Goal: Task Accomplishment & Management: Use online tool/utility

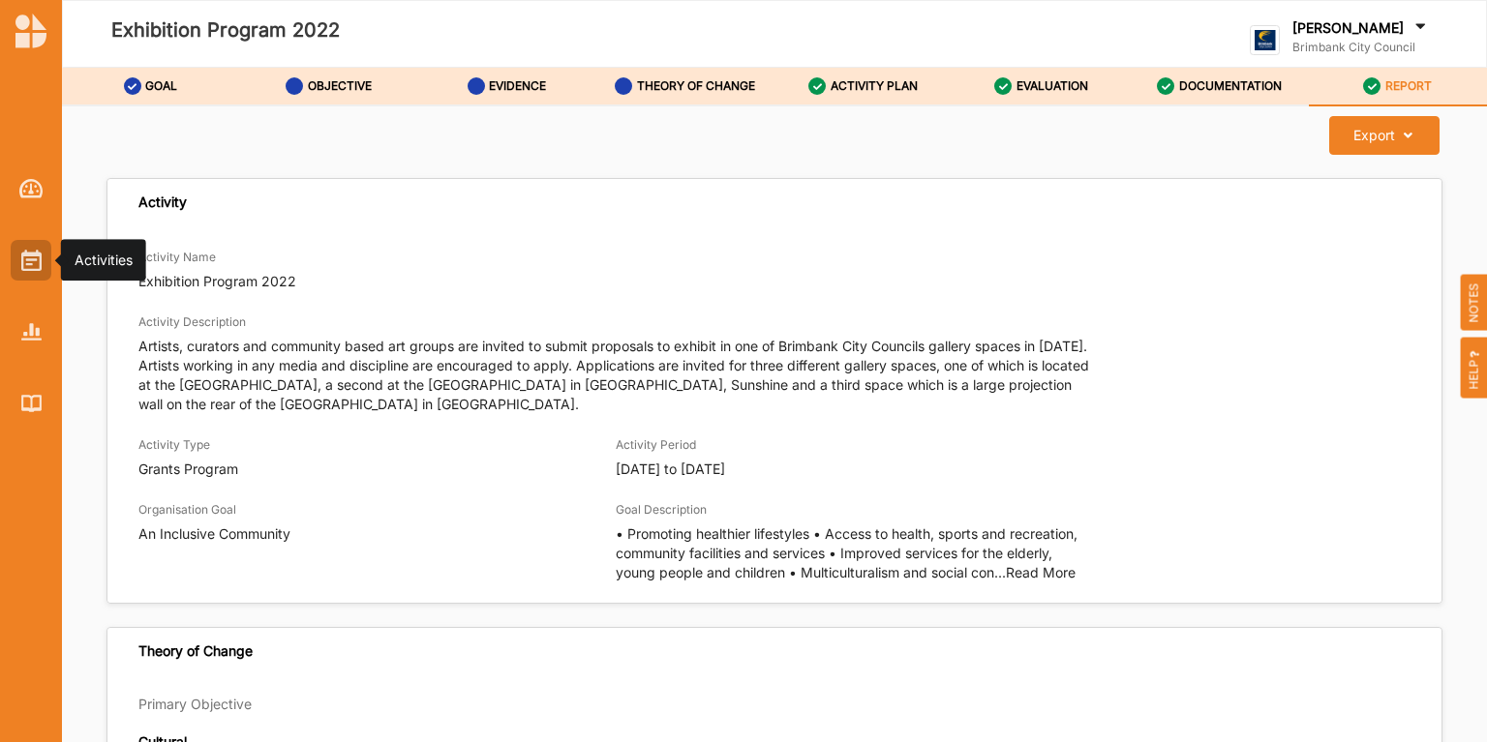
click at [23, 263] on img at bounding box center [31, 260] width 20 height 21
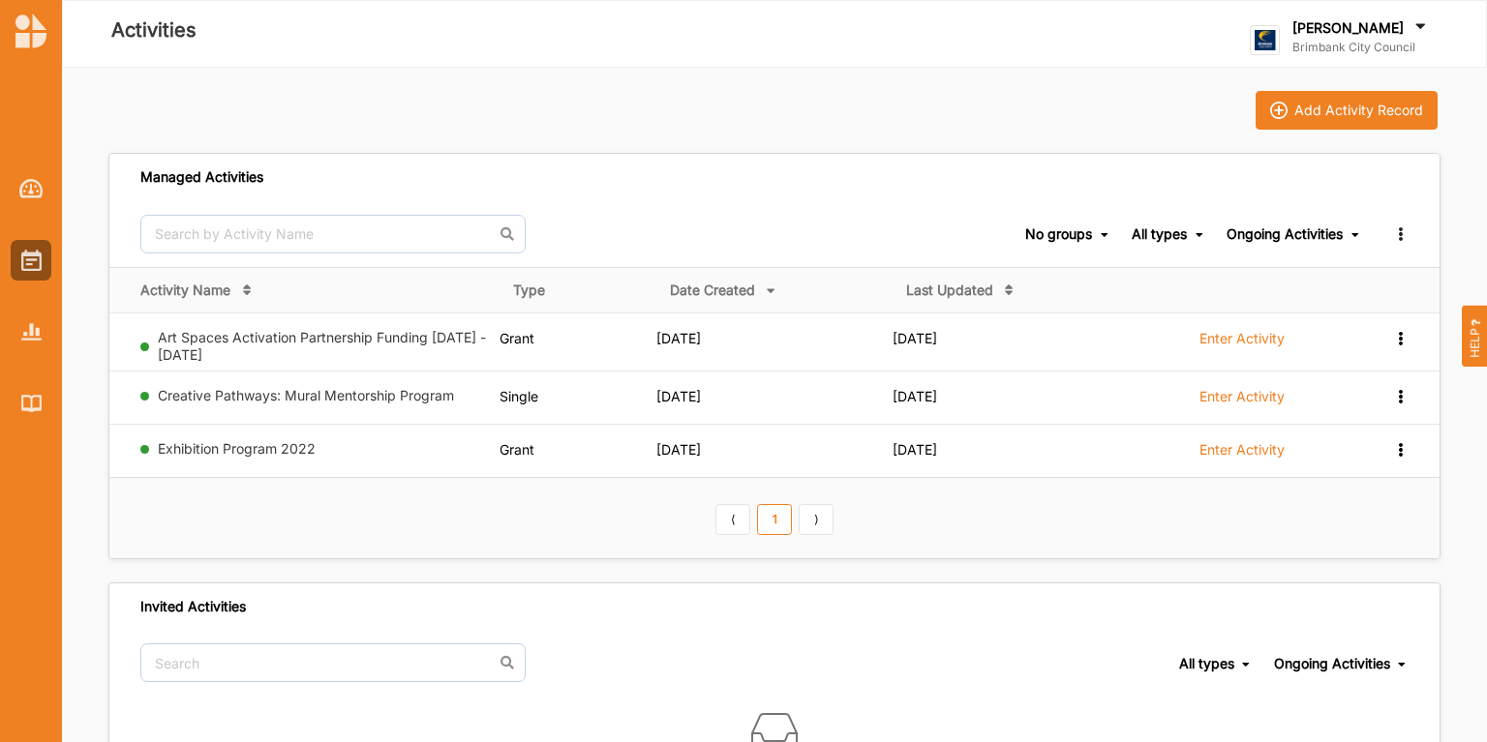
scroll to position [105, 0]
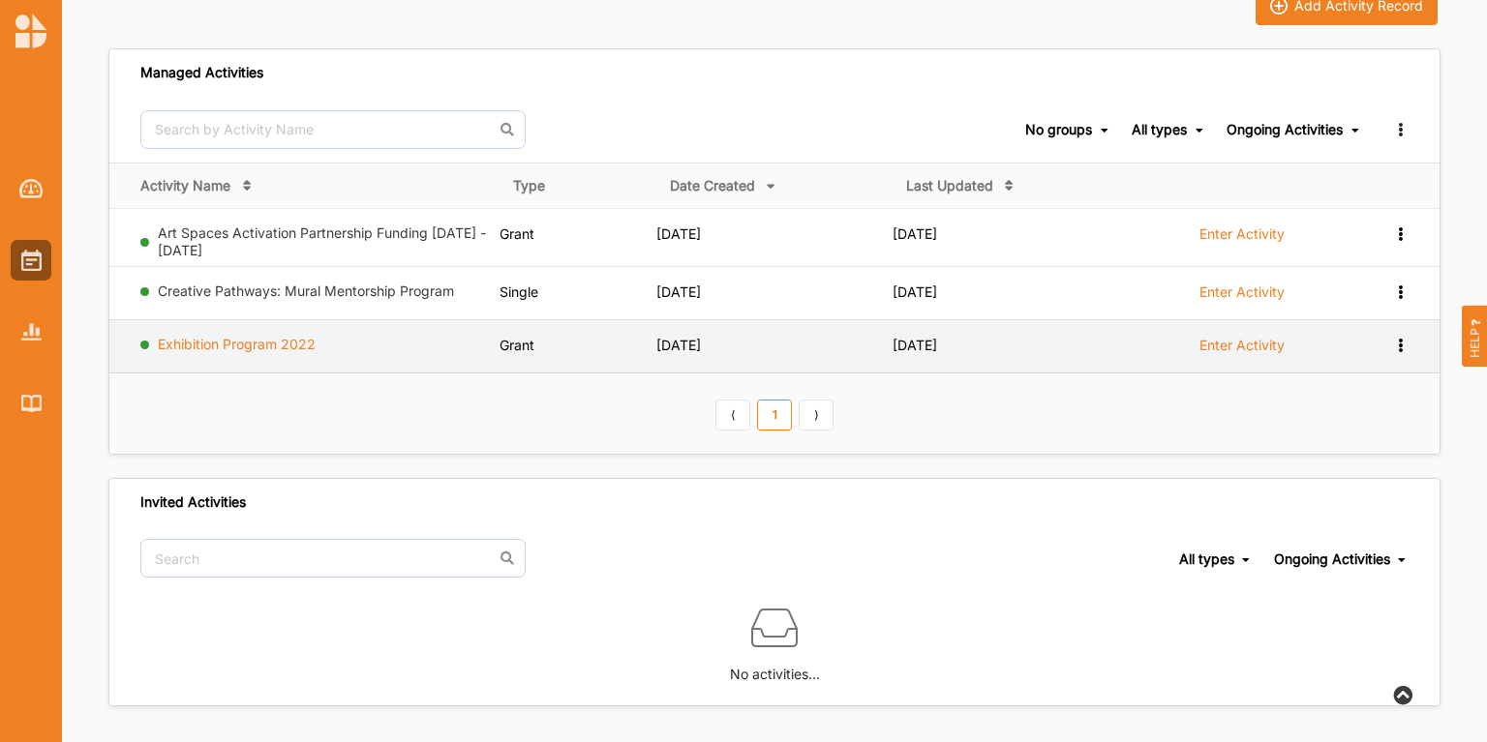
click at [291, 339] on link "Exhibition Program 2022" at bounding box center [237, 344] width 158 height 16
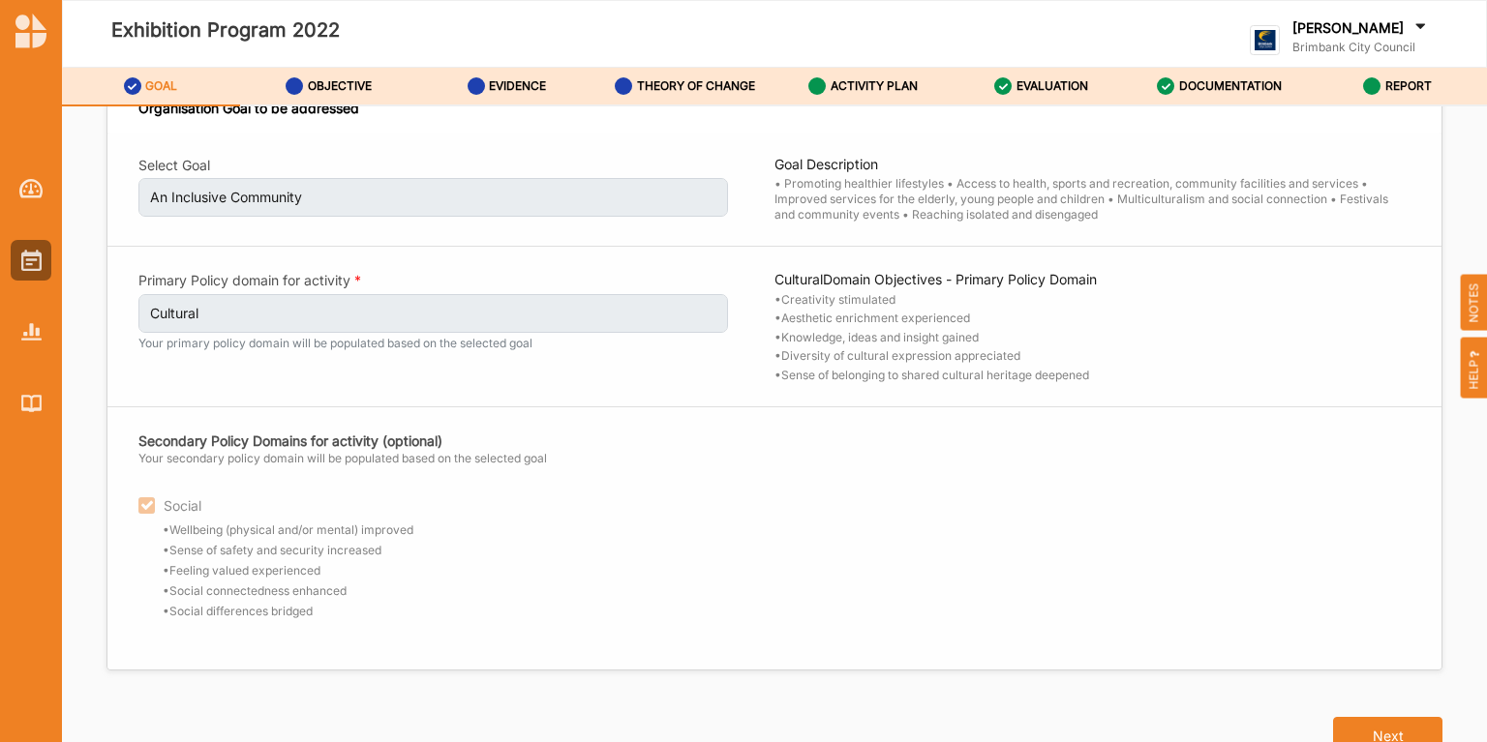
scroll to position [39, 0]
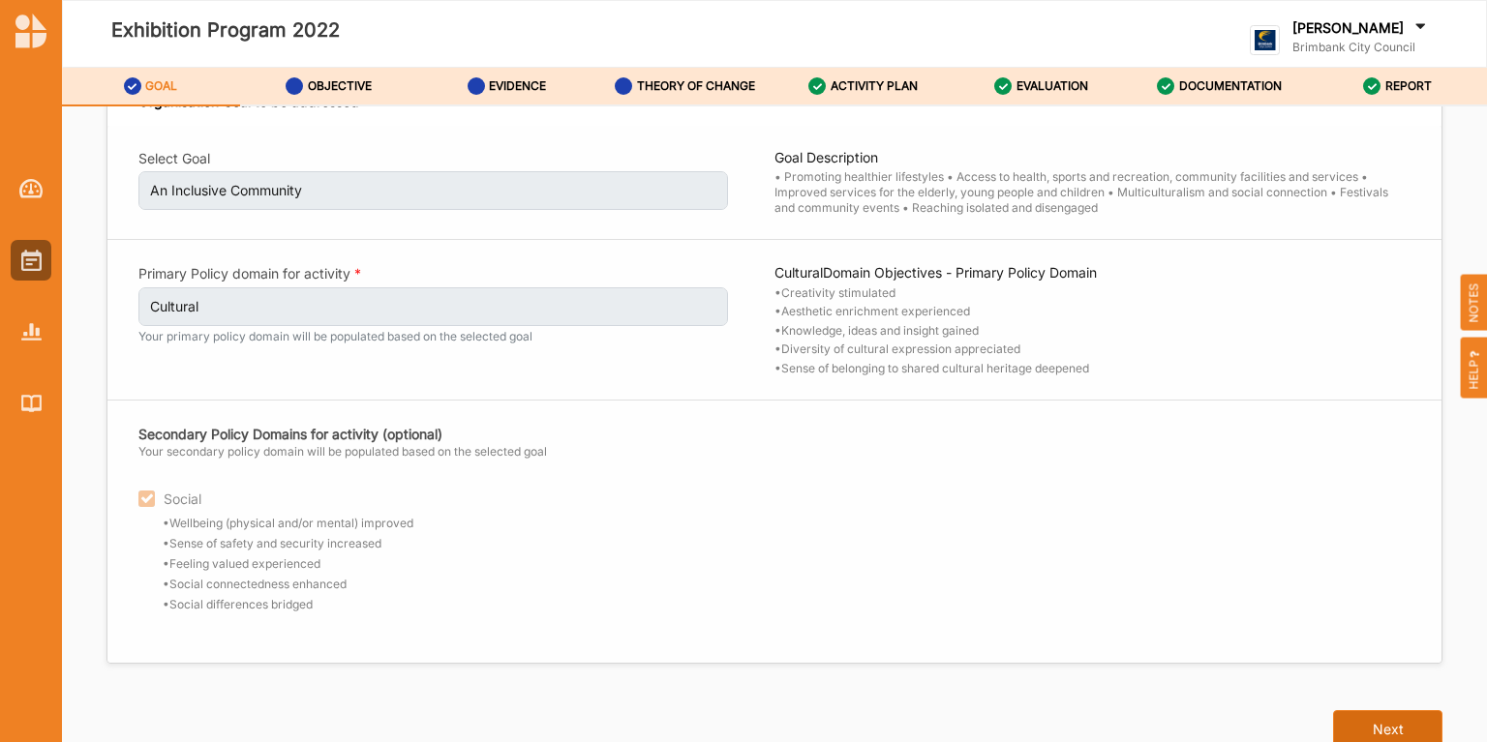
click at [1367, 723] on button "Next" at bounding box center [1387, 730] width 109 height 39
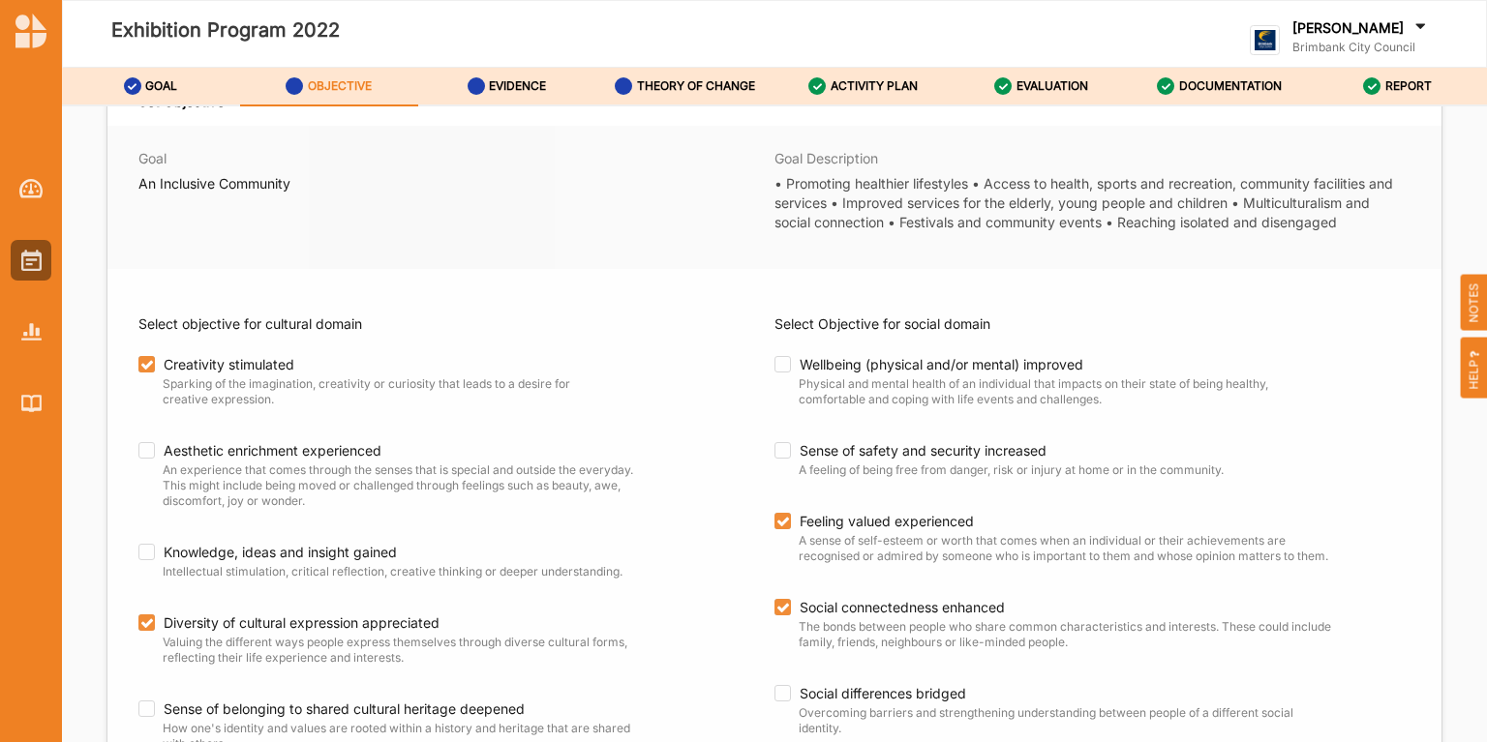
click at [1367, 723] on div "Select objective for cultural domain Creativity stimulated Sparking of the imag…" at bounding box center [774, 524] width 1334 height 510
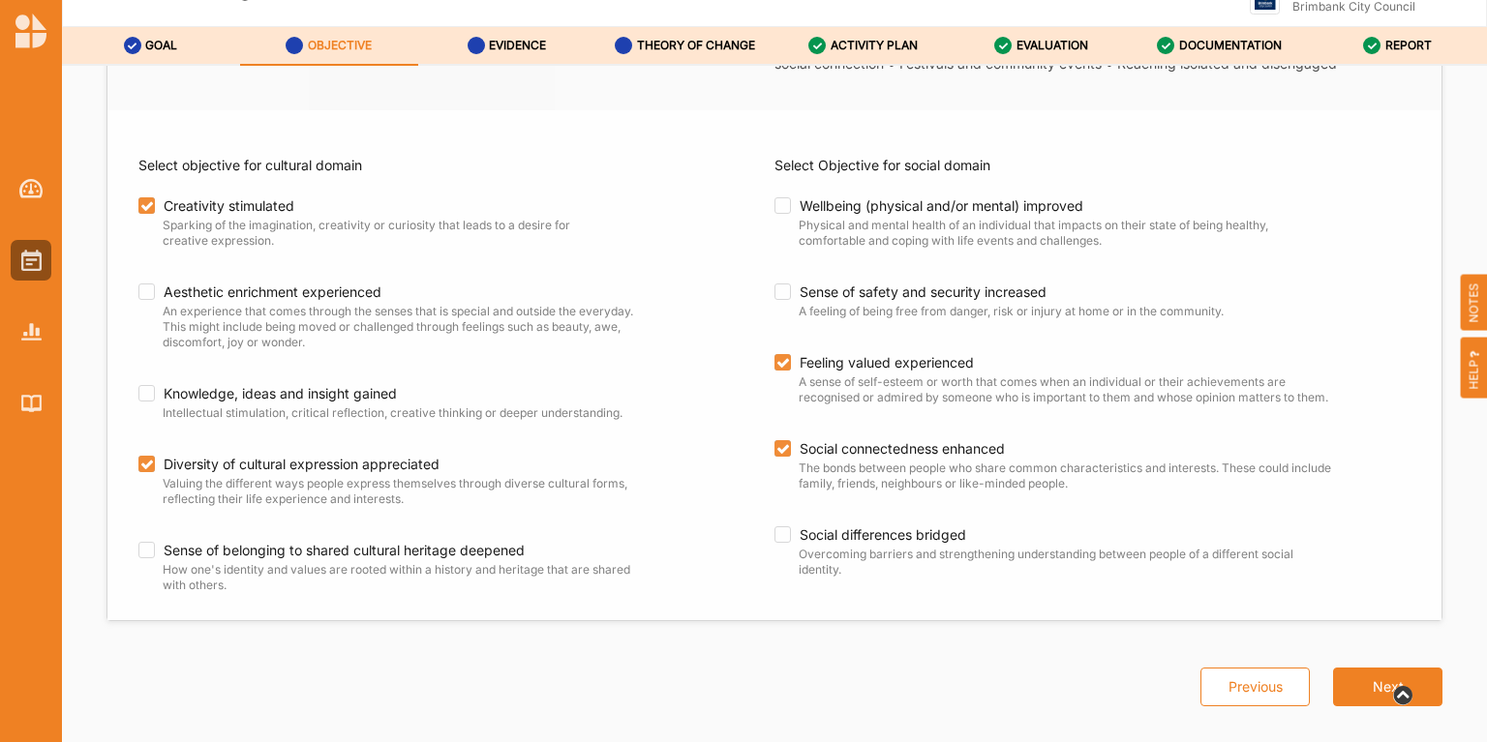
scroll to position [63, 0]
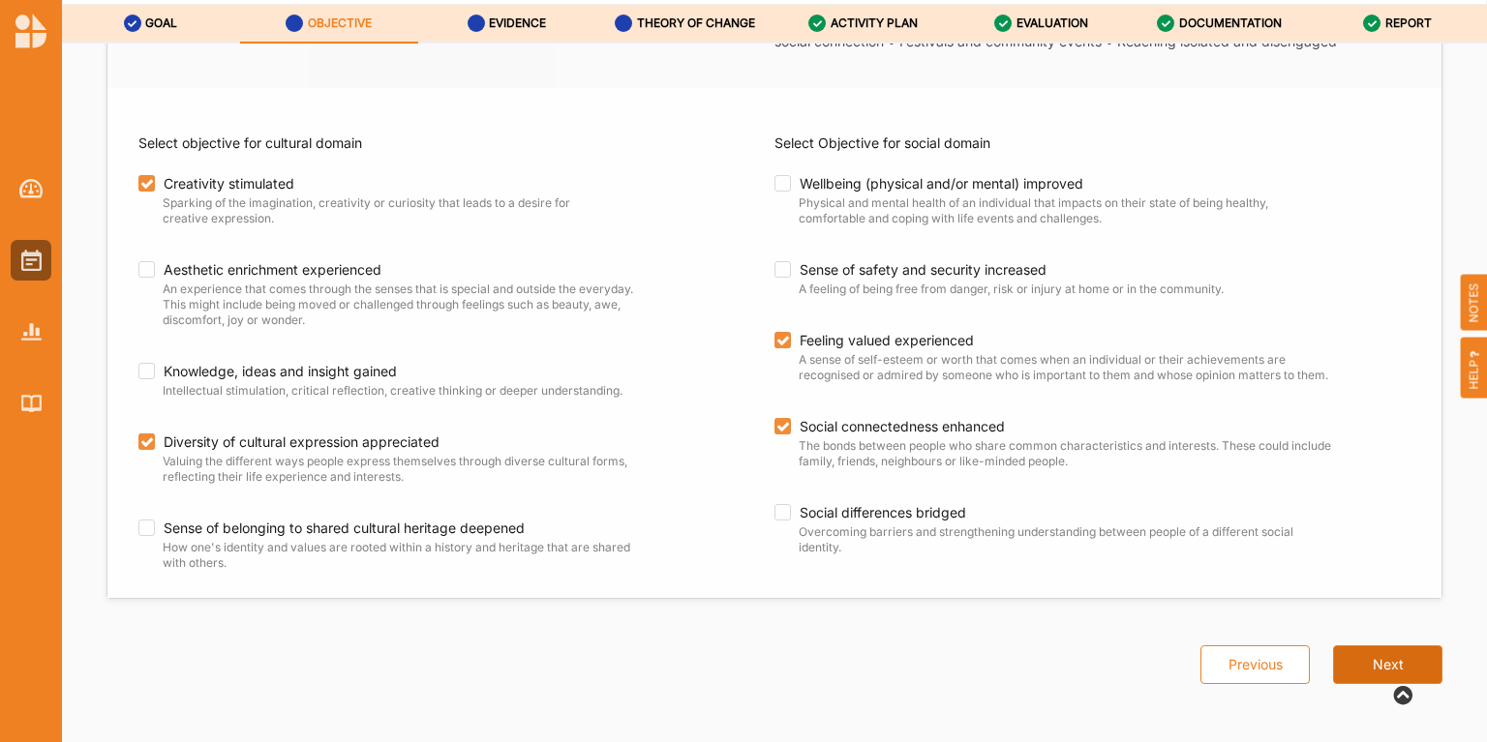
click at [1366, 662] on button "Next" at bounding box center [1387, 665] width 109 height 39
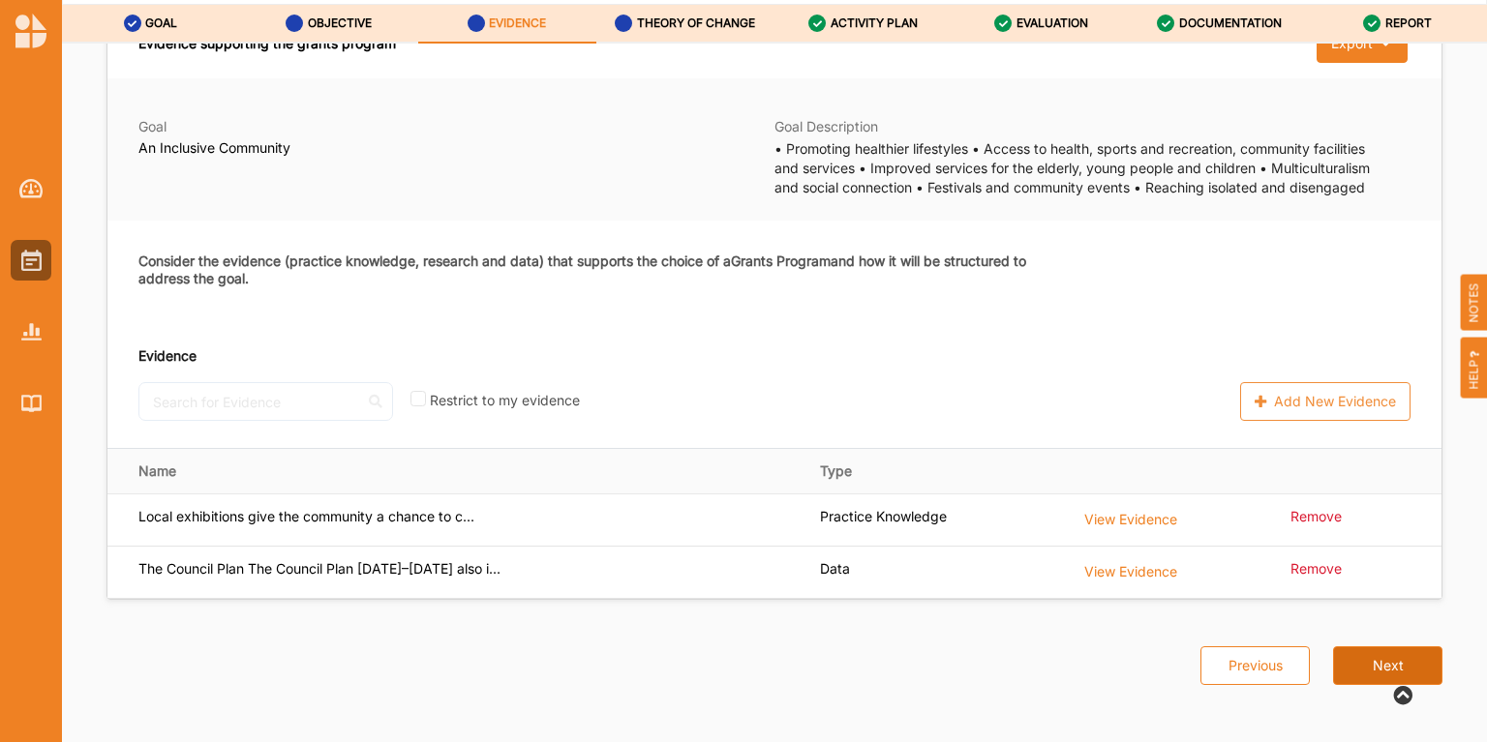
click at [1366, 662] on button "Next" at bounding box center [1387, 666] width 109 height 39
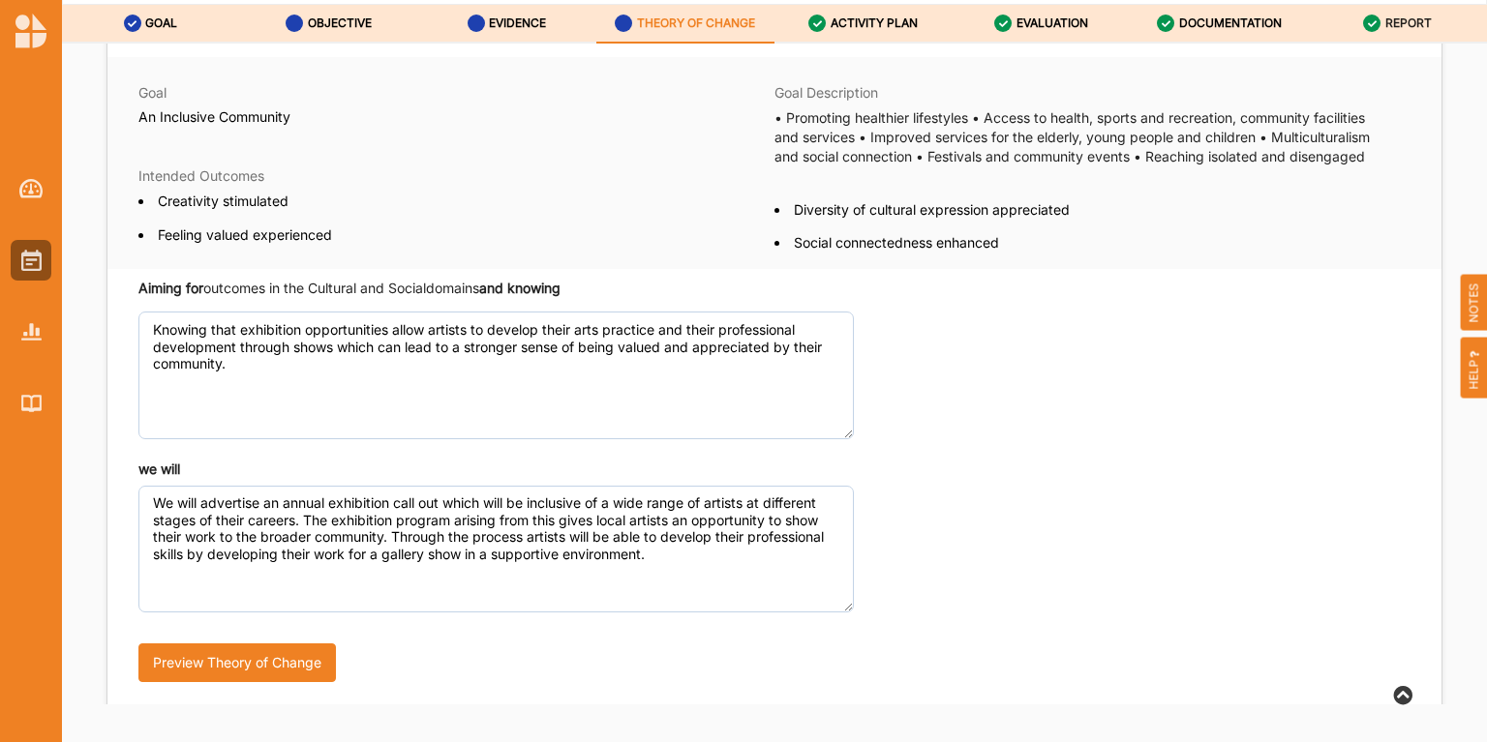
click at [1405, 22] on label "REPORT" at bounding box center [1408, 22] width 46 height 15
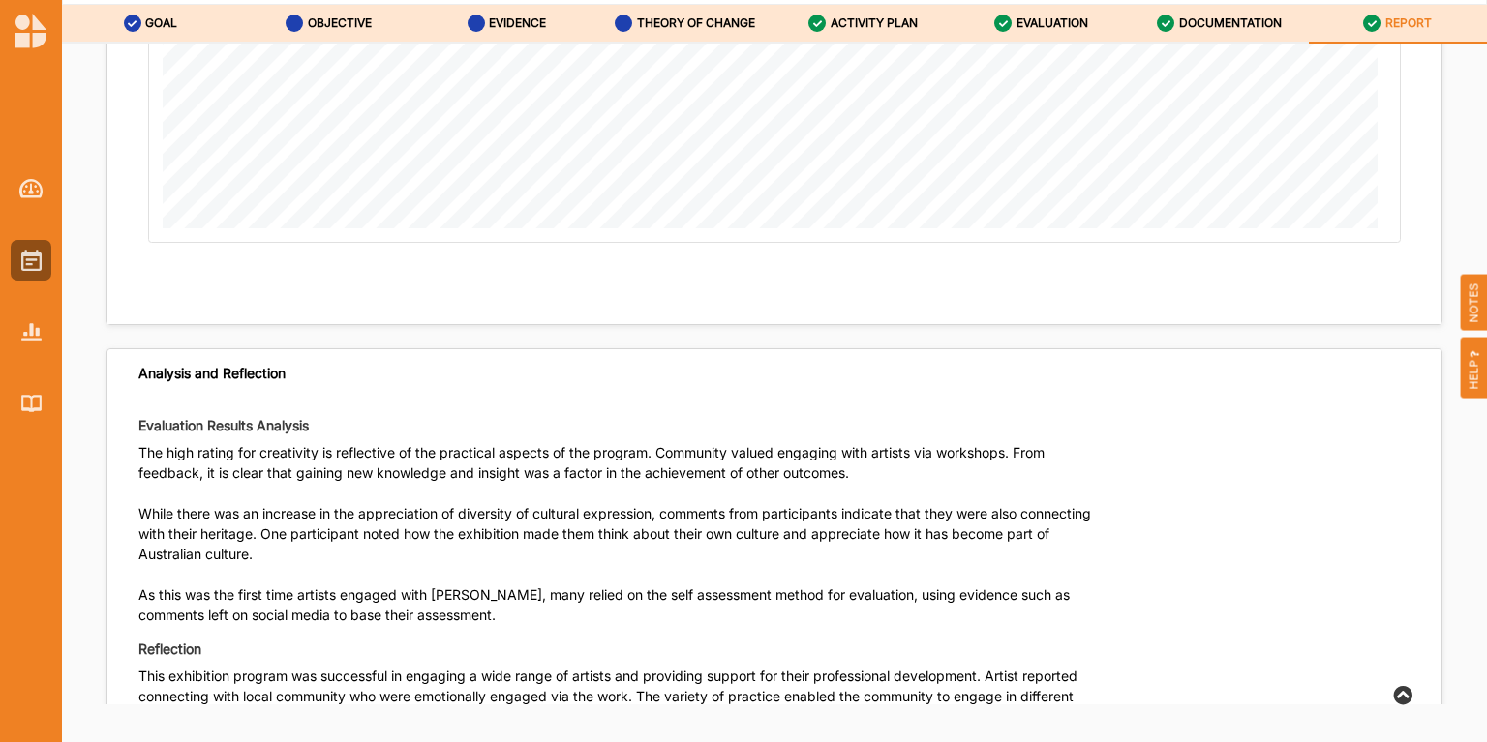
scroll to position [9034, 0]
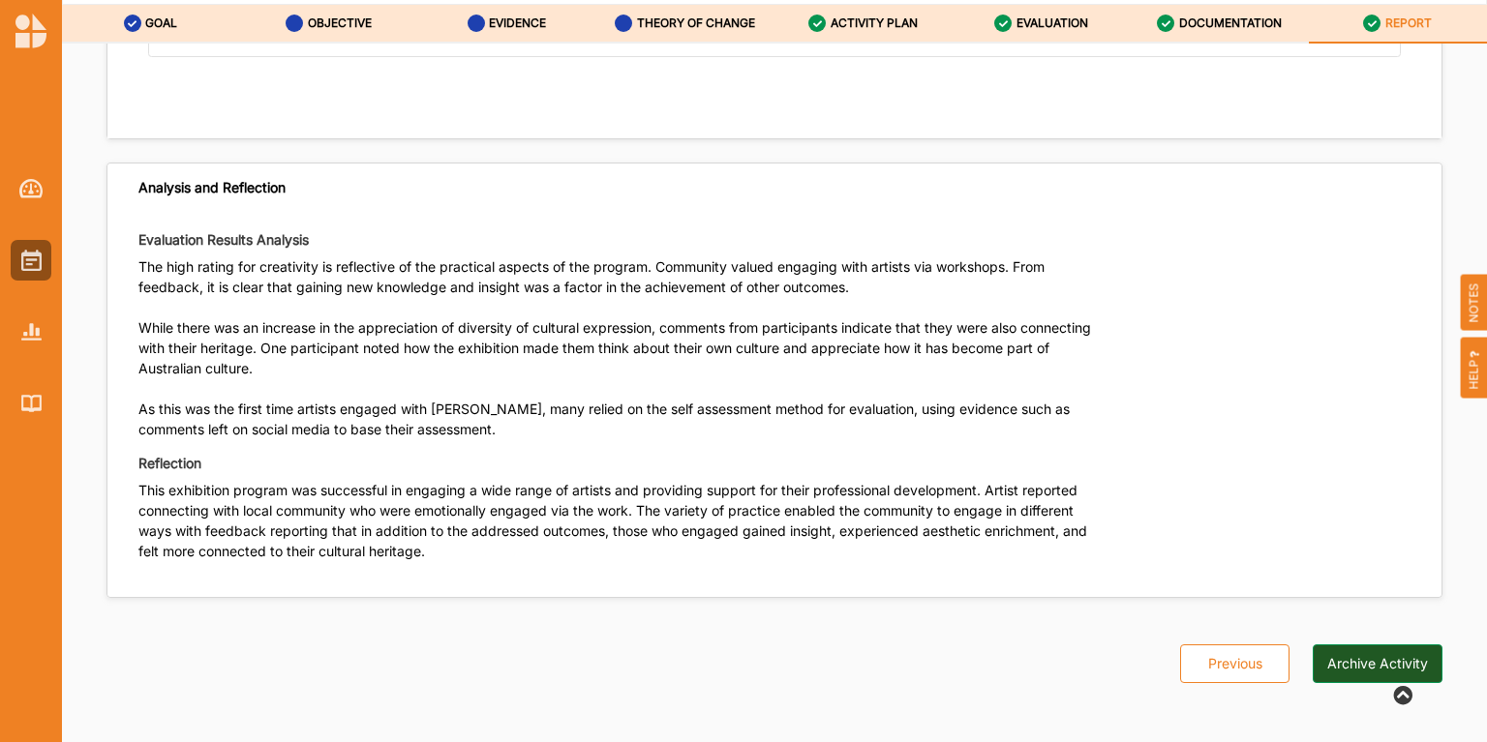
click at [1388, 664] on button "Archive Activity" at bounding box center [1378, 664] width 130 height 39
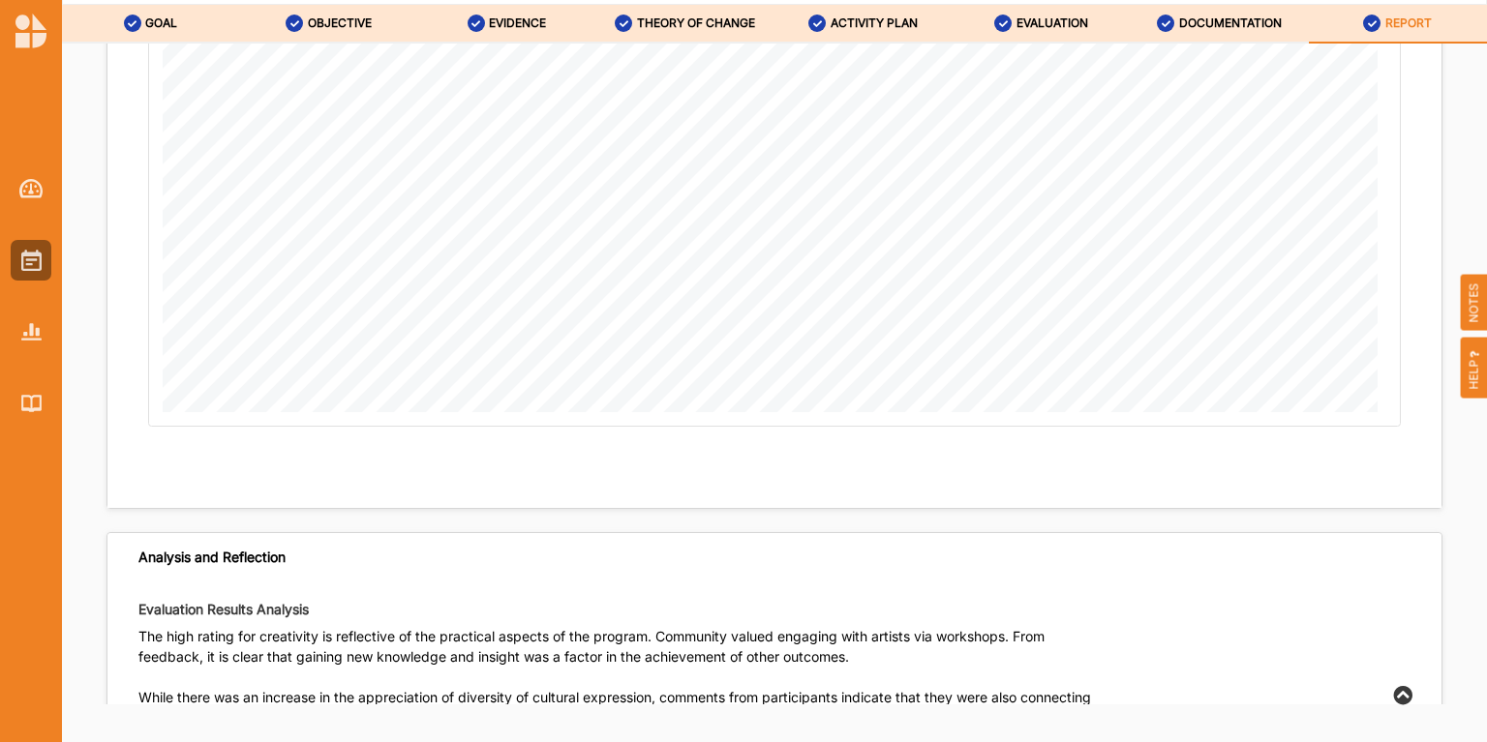
scroll to position [8647, 0]
click at [20, 40] on img at bounding box center [30, 31] width 31 height 35
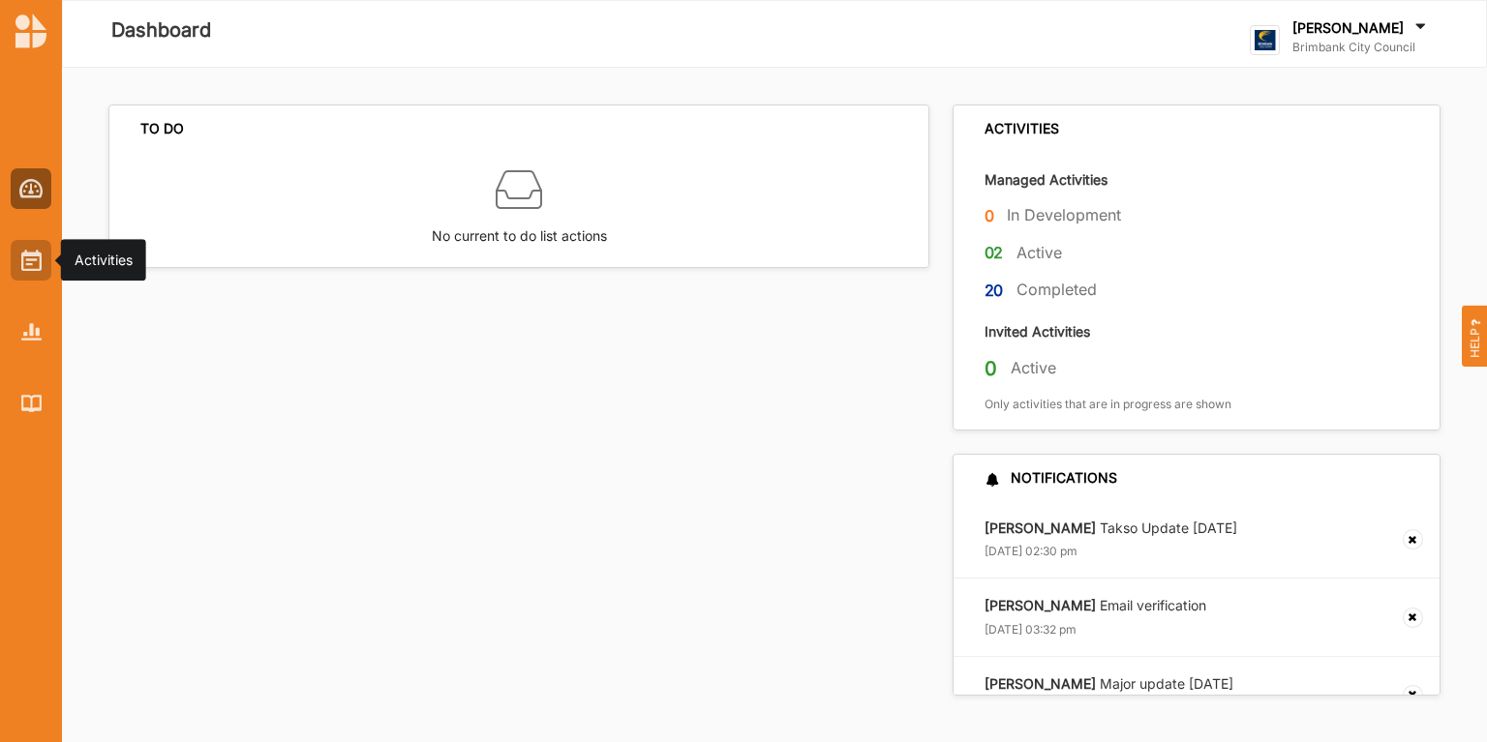
click at [31, 261] on img at bounding box center [31, 260] width 20 height 21
